Goal: Find specific page/section: Find specific page/section

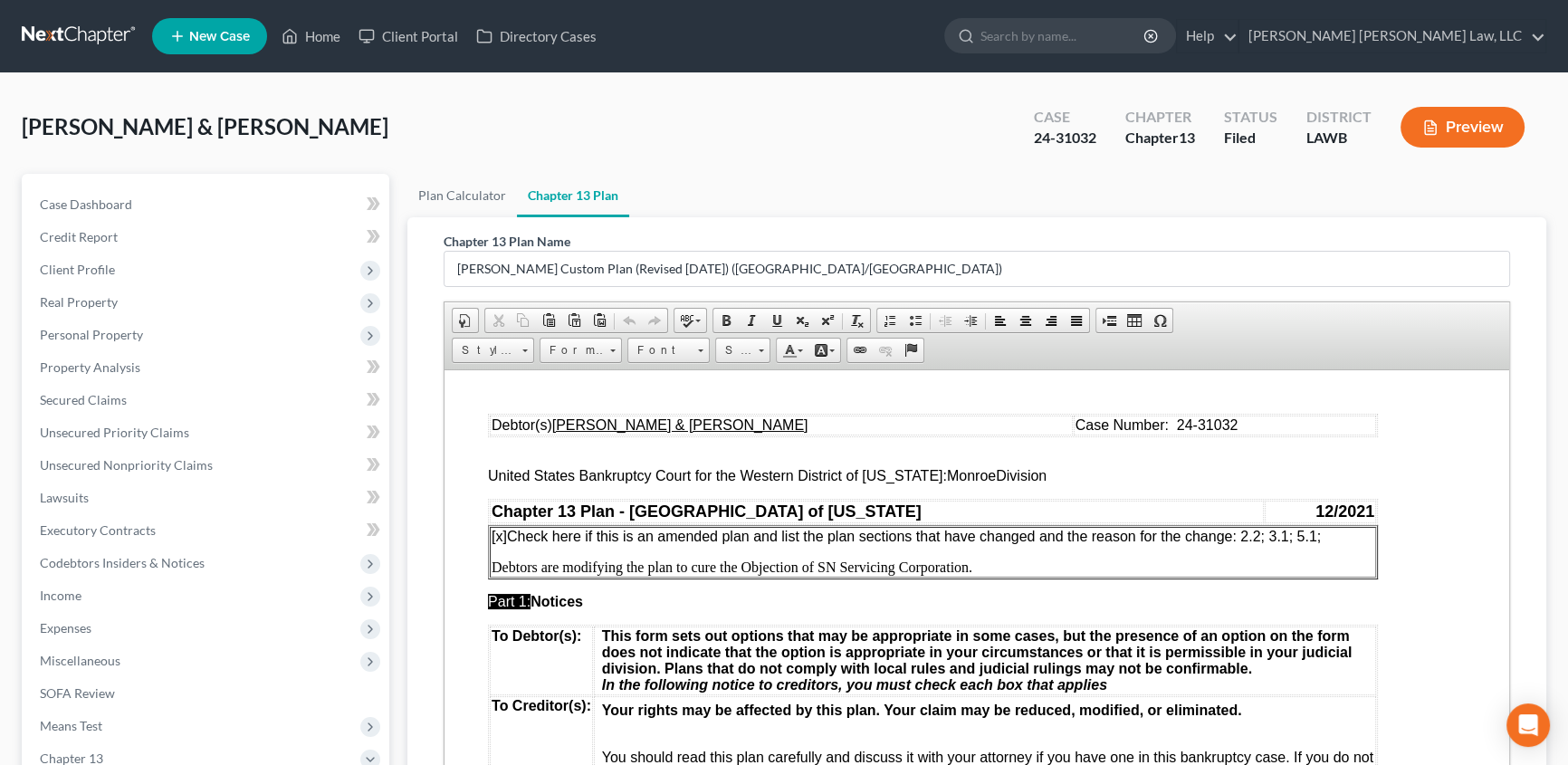
scroll to position [6009, 0]
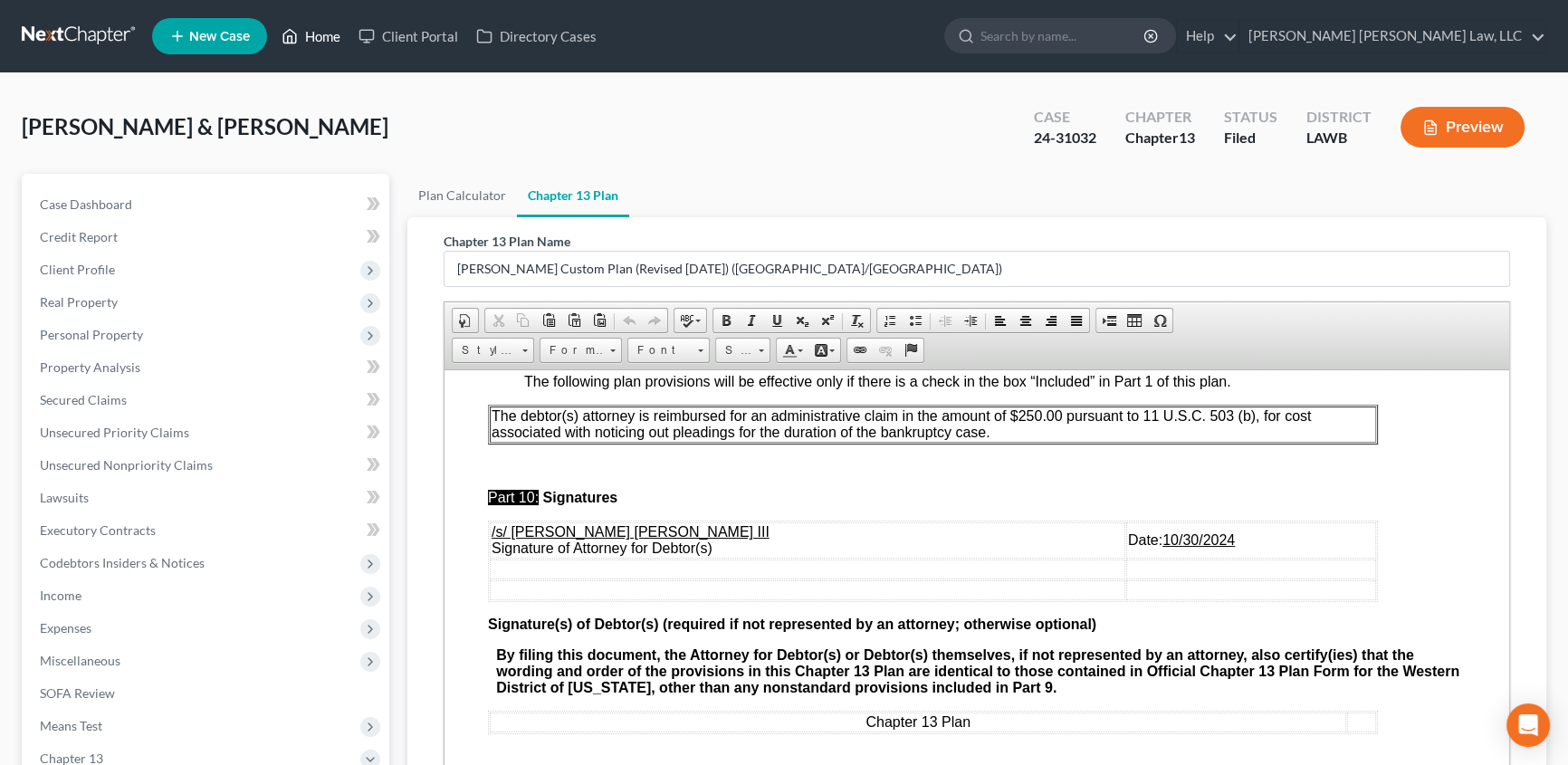
click at [326, 40] on link "Home" at bounding box center [311, 36] width 76 height 33
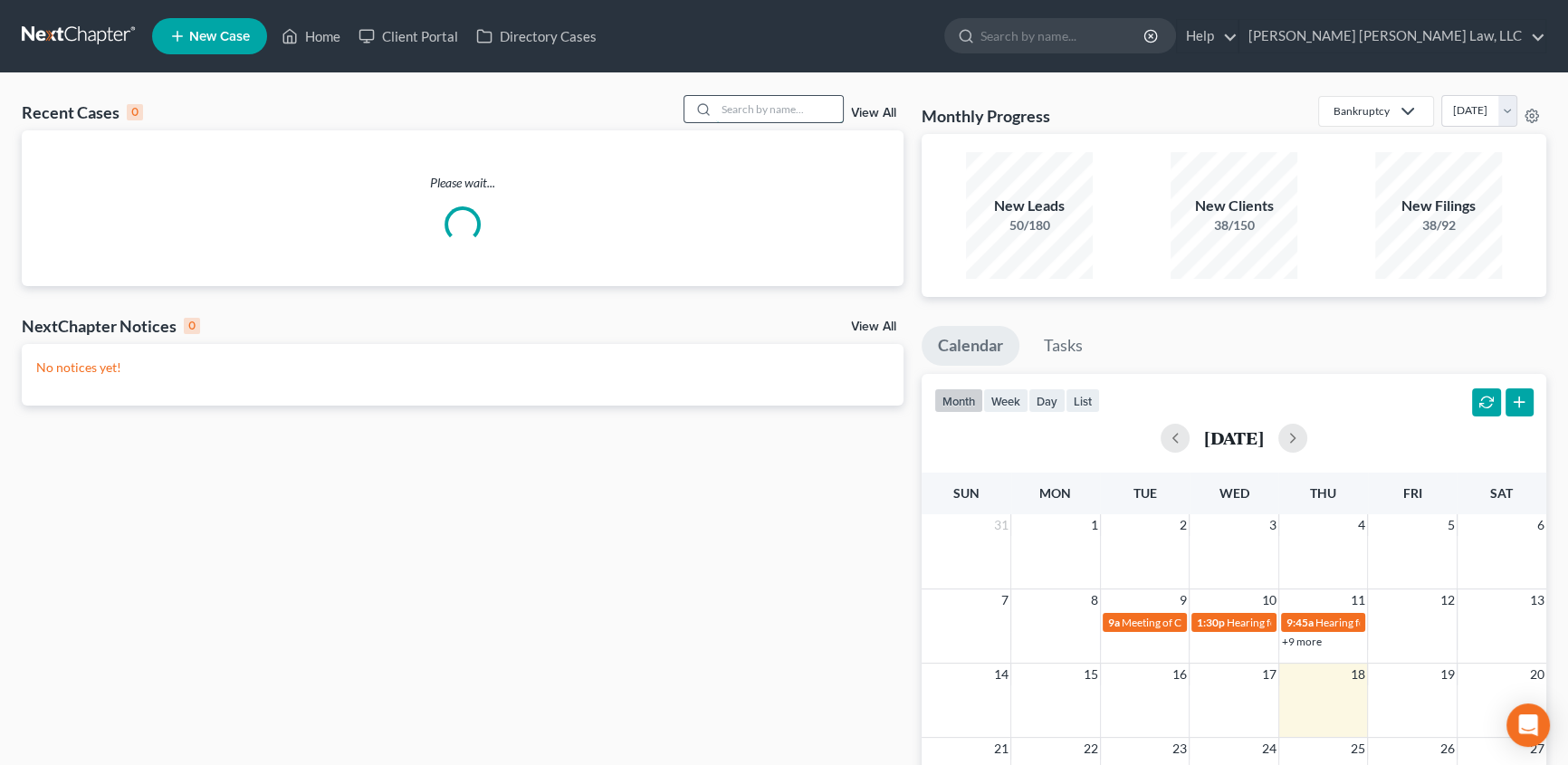
click at [733, 114] on input "search" at bounding box center [779, 110] width 126 height 26
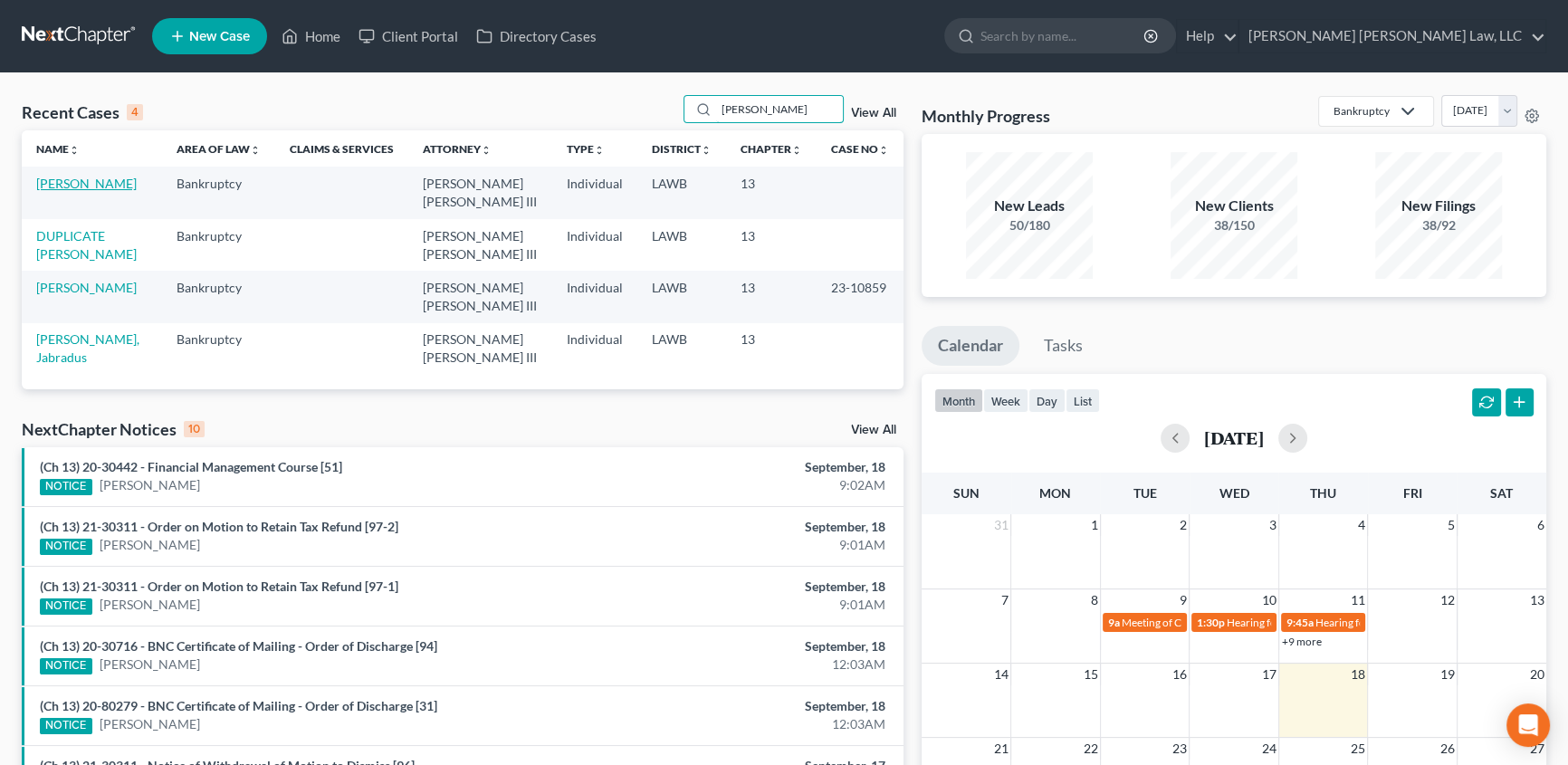
type input "[PERSON_NAME]"
click at [74, 188] on link "[PERSON_NAME]" at bounding box center [86, 183] width 100 height 15
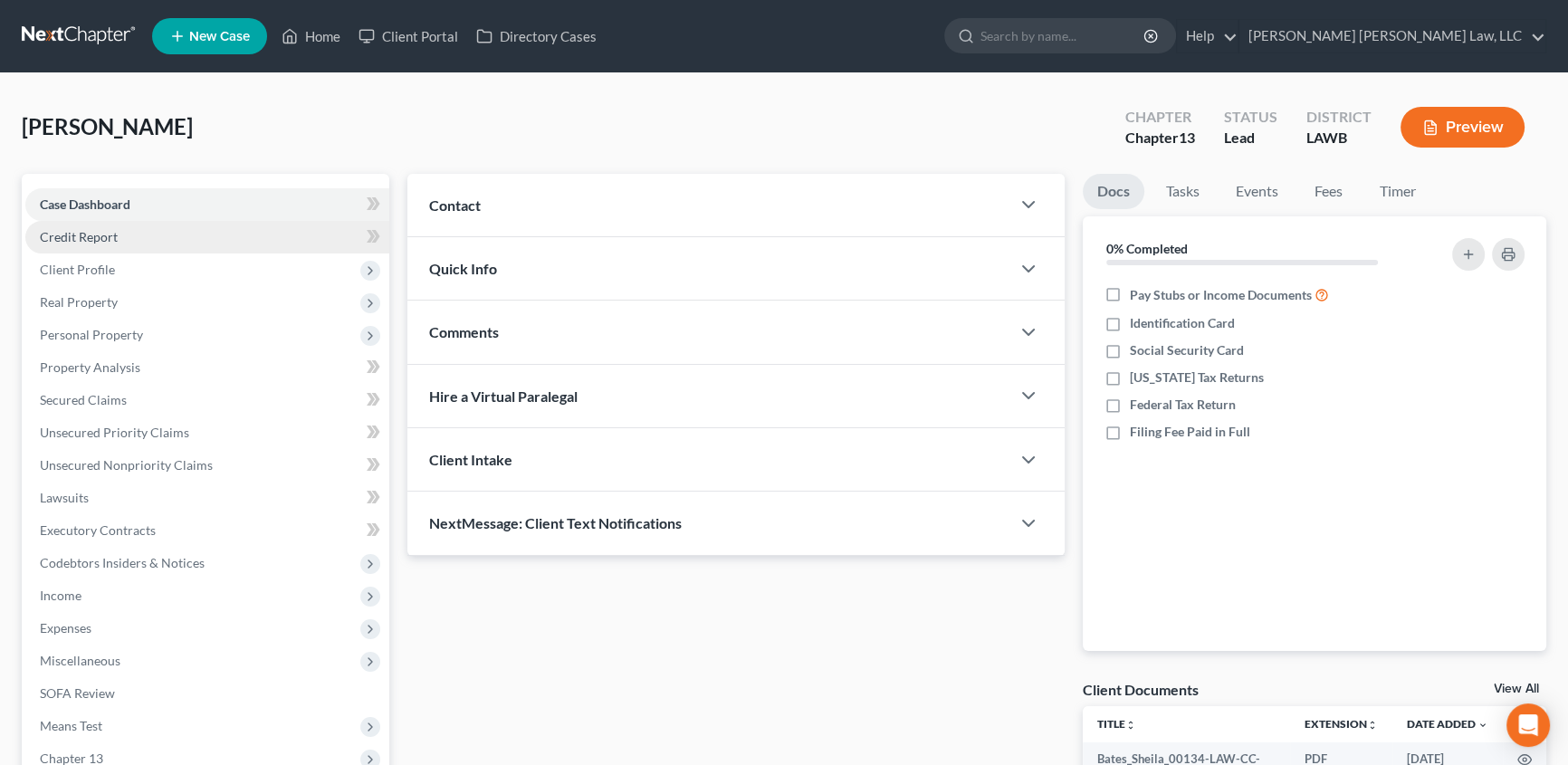
click at [95, 239] on span "Credit Report" at bounding box center [78, 237] width 77 height 15
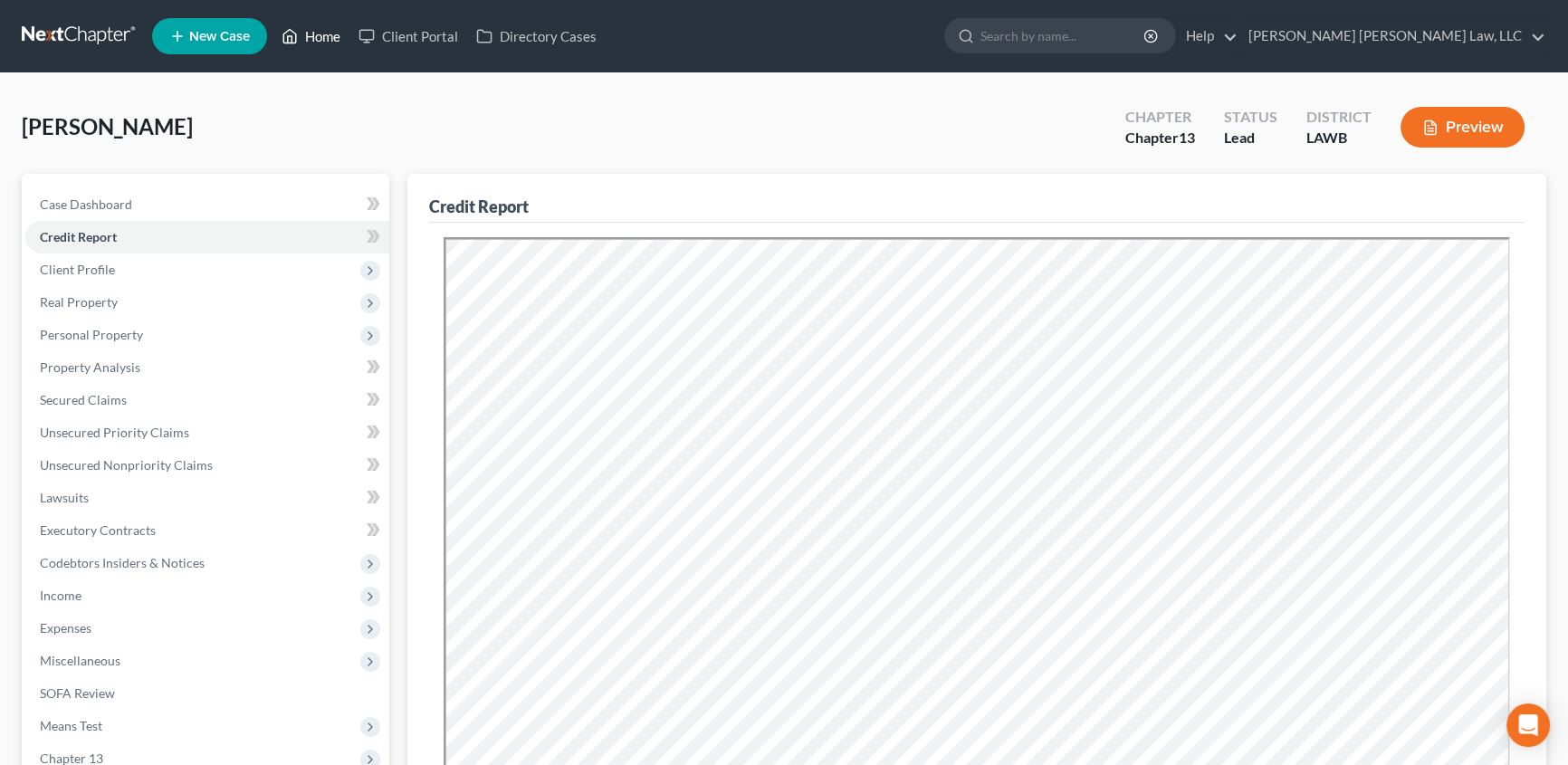
click at [336, 33] on link "Home" at bounding box center [311, 36] width 76 height 33
